Goal: Task Accomplishment & Management: Manage account settings

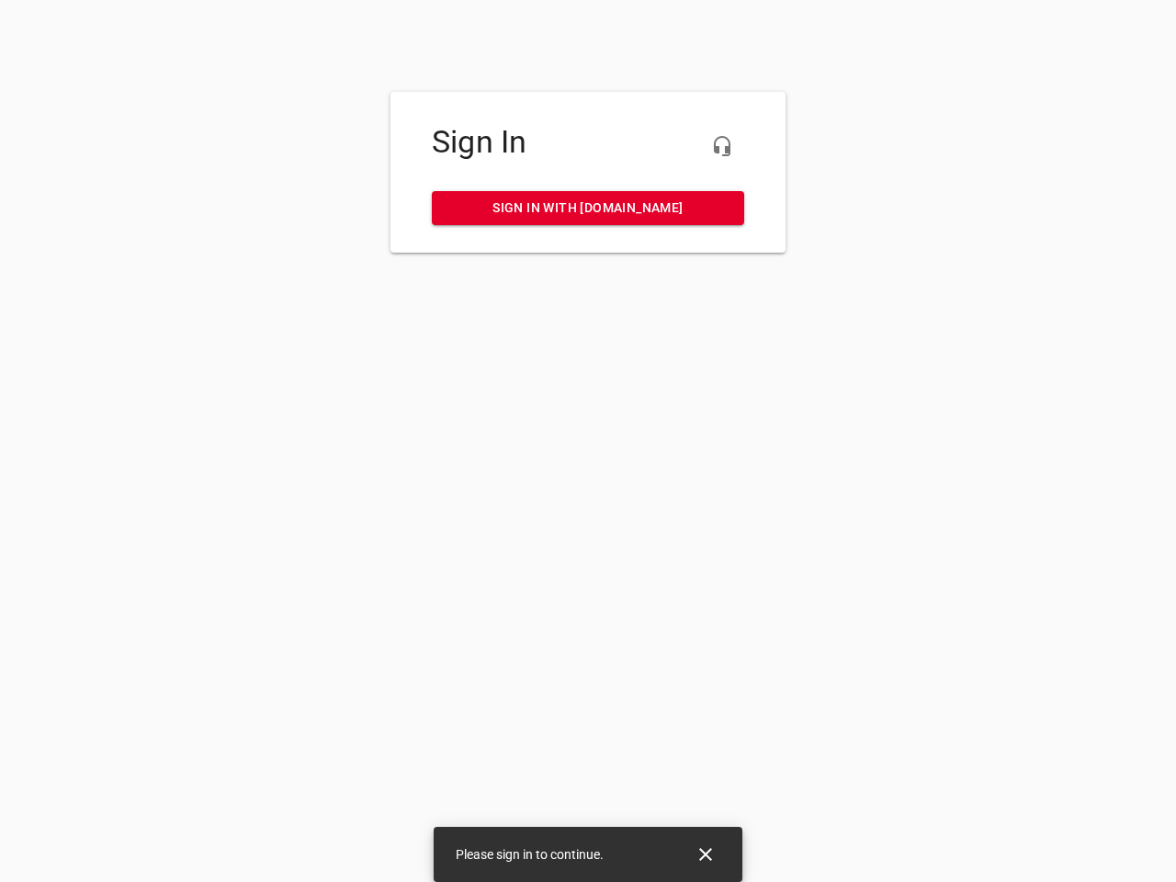
click at [722, 146] on icon "button" at bounding box center [722, 146] width 22 height 22
click at [706, 854] on icon "Close" at bounding box center [705, 854] width 13 height 13
click at [722, 146] on icon "button" at bounding box center [722, 146] width 22 height 22
click at [706, 854] on icon "Close" at bounding box center [705, 854] width 13 height 13
